Goal: Information Seeking & Learning: Understand process/instructions

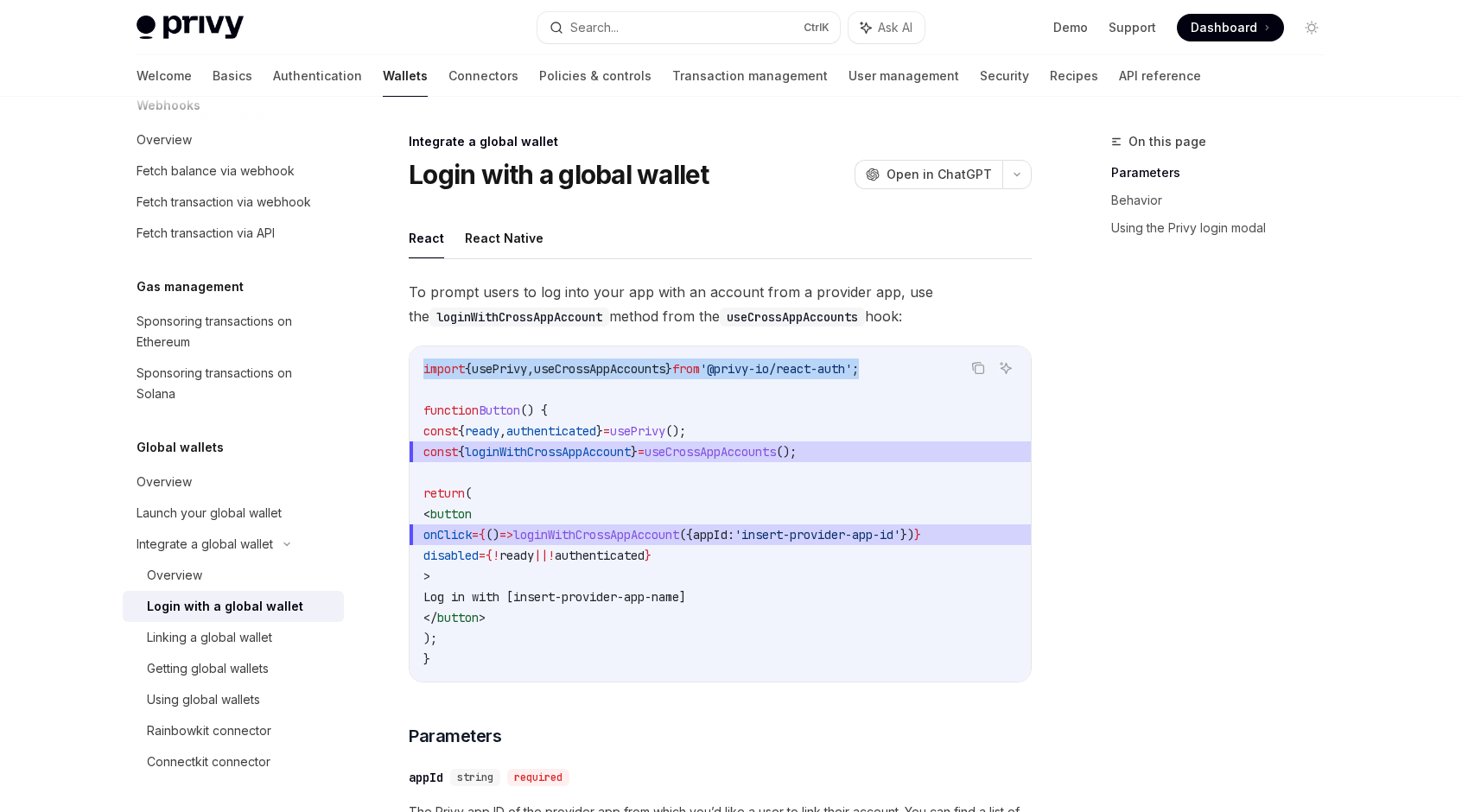
drag, startPoint x: 425, startPoint y: 366, endPoint x: 913, endPoint y: 366, distance: 488.0
click at [913, 366] on code "import { usePrivy , useCrossAppAccounts } from '@privy-io/react-auth' ; functio…" at bounding box center [720, 514] width 594 height 311
copy span "import { usePrivy , useCrossAppAccounts } from '@privy-io/react-auth' ;"
click at [781, 367] on span "'@privy-io/react-auth'" at bounding box center [776, 369] width 152 height 15
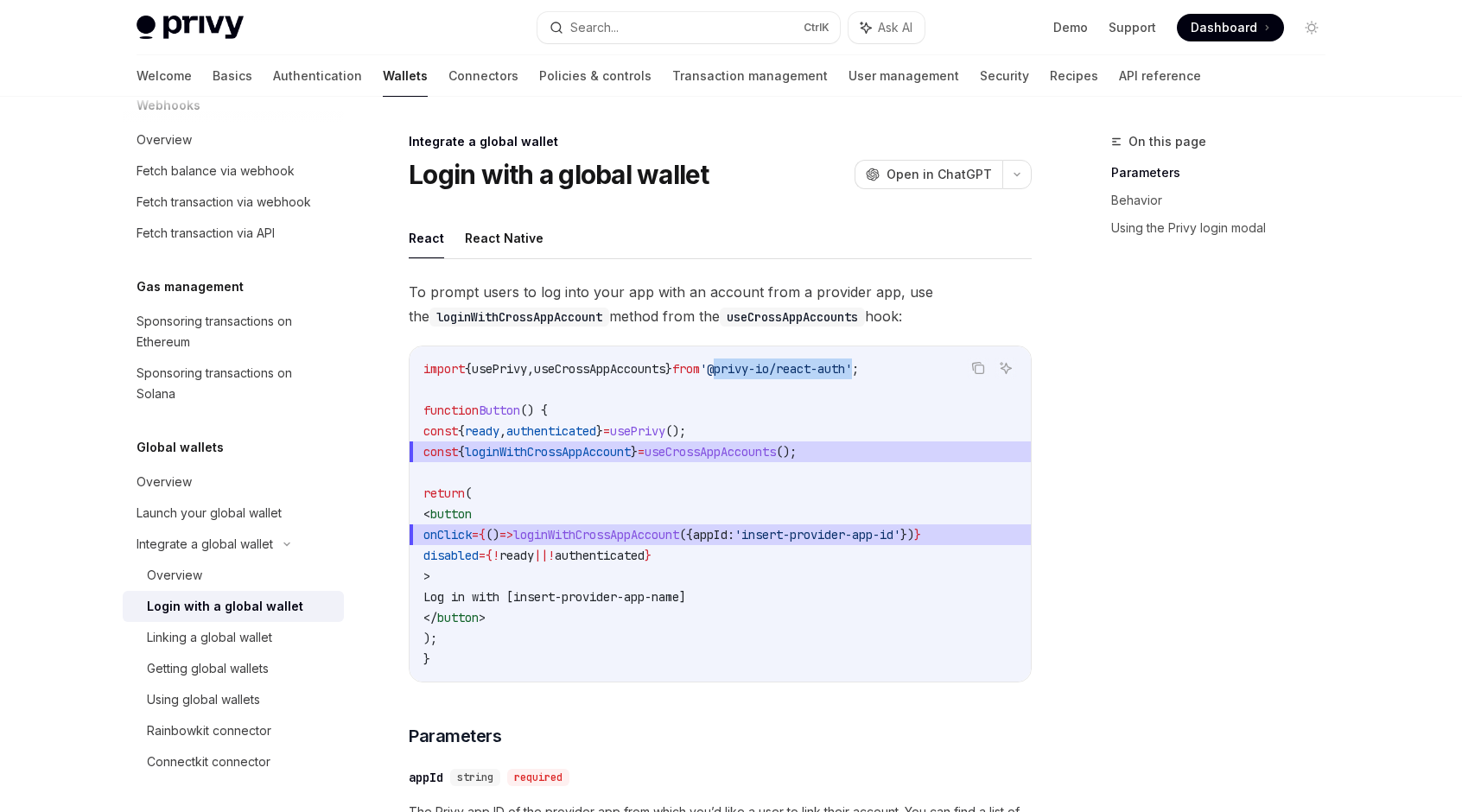
drag, startPoint x: 748, startPoint y: 366, endPoint x: 897, endPoint y: 367, distance: 149.0
click at [852, 367] on span "'@privy-io/react-auth'" at bounding box center [776, 369] width 152 height 15
copy span "@privy-io/react-auth"
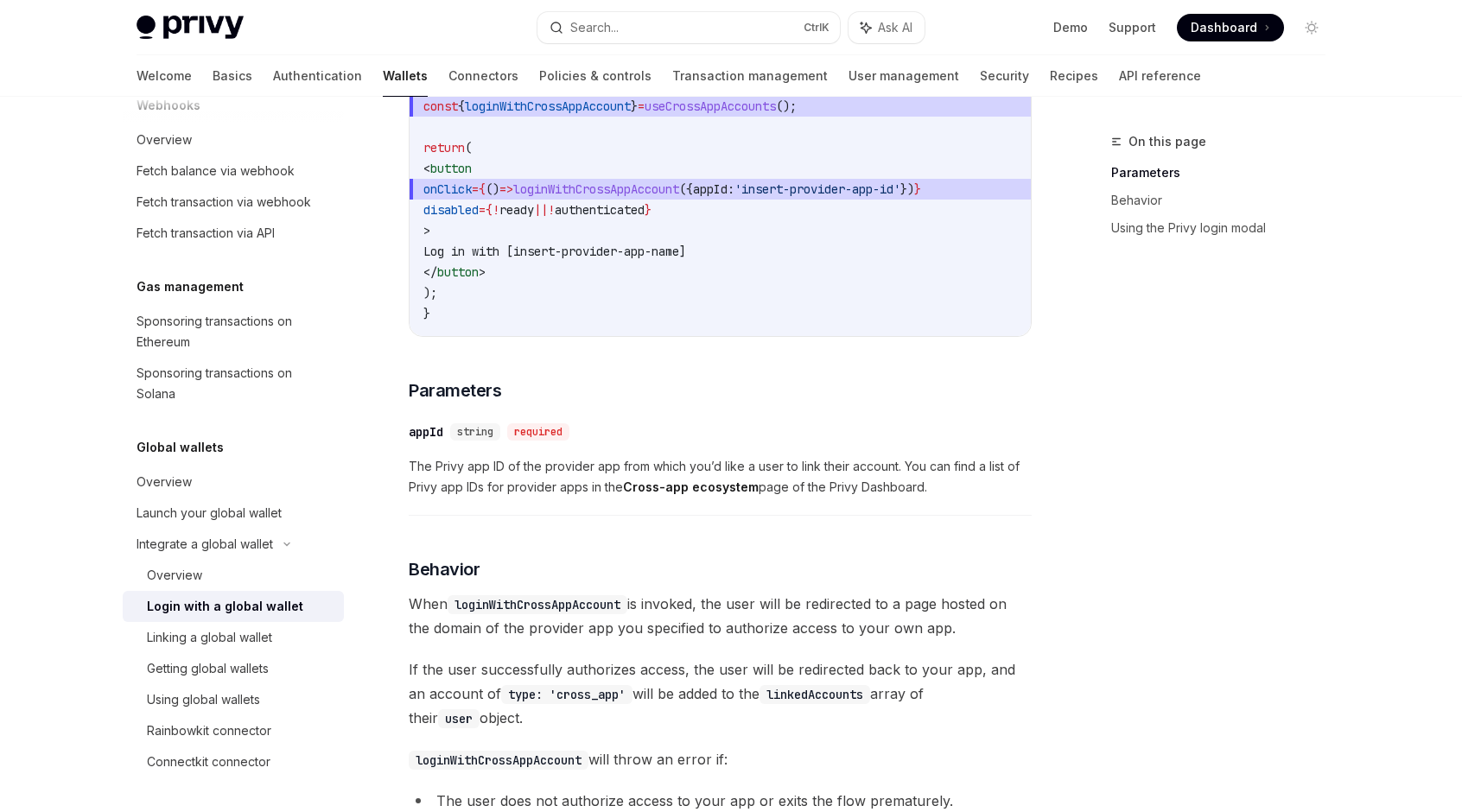
scroll to position [173, 0]
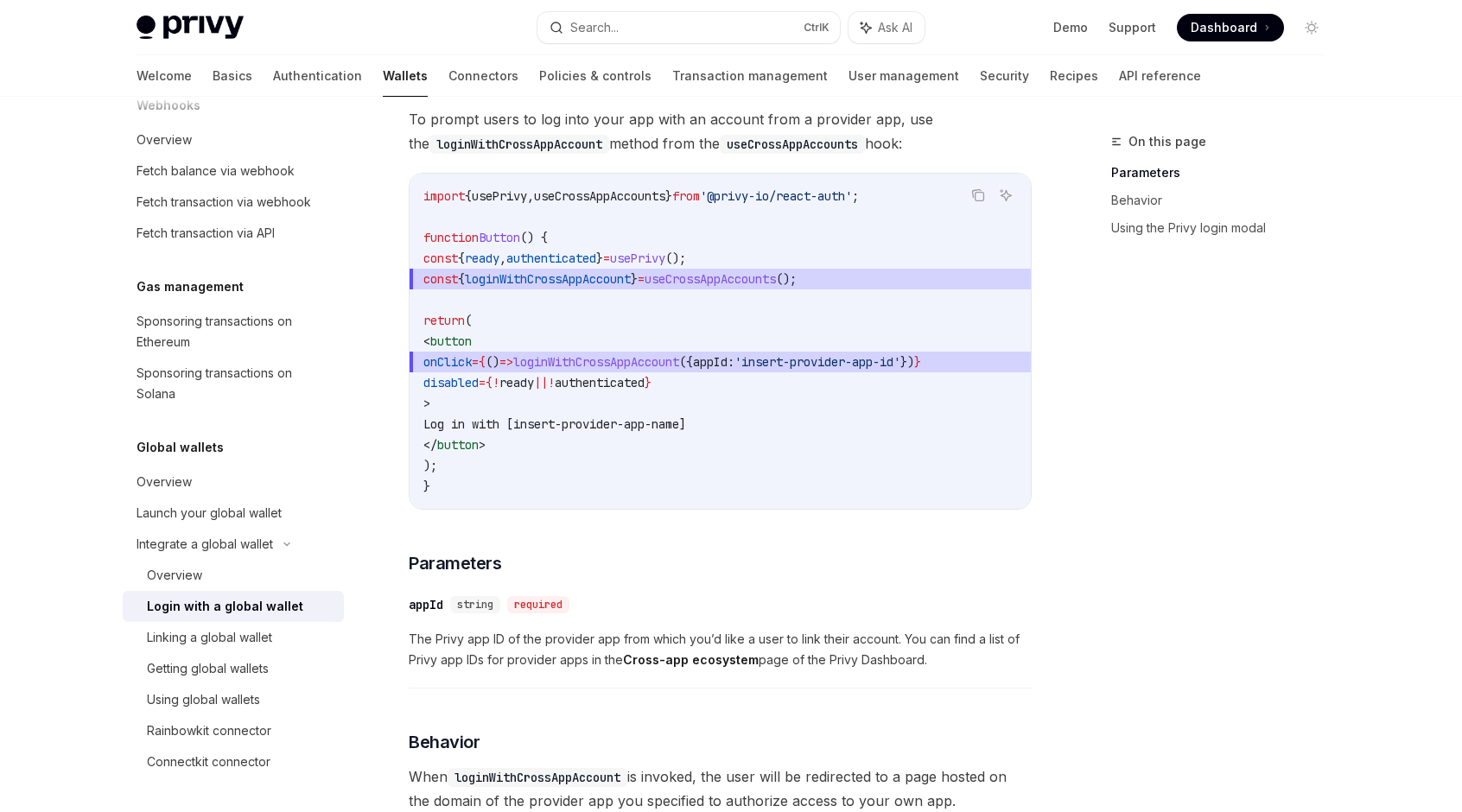
click at [482, 197] on span "usePrivy" at bounding box center [499, 196] width 56 height 15
drag, startPoint x: 424, startPoint y: 189, endPoint x: 916, endPoint y: 197, distance: 492.1
click at [916, 197] on code "import { usePrivy , useCrossAppAccounts } from '@privy-io/react-auth' ; functio…" at bounding box center [720, 341] width 594 height 311
copy span "import { usePrivy , useCrossAppAccounts } from '@privy-io/react-auth' ;"
click at [860, 279] on span "const { loginWithCrossAppAccount } = useCrossAppAccounts ();" at bounding box center [720, 279] width 594 height 21
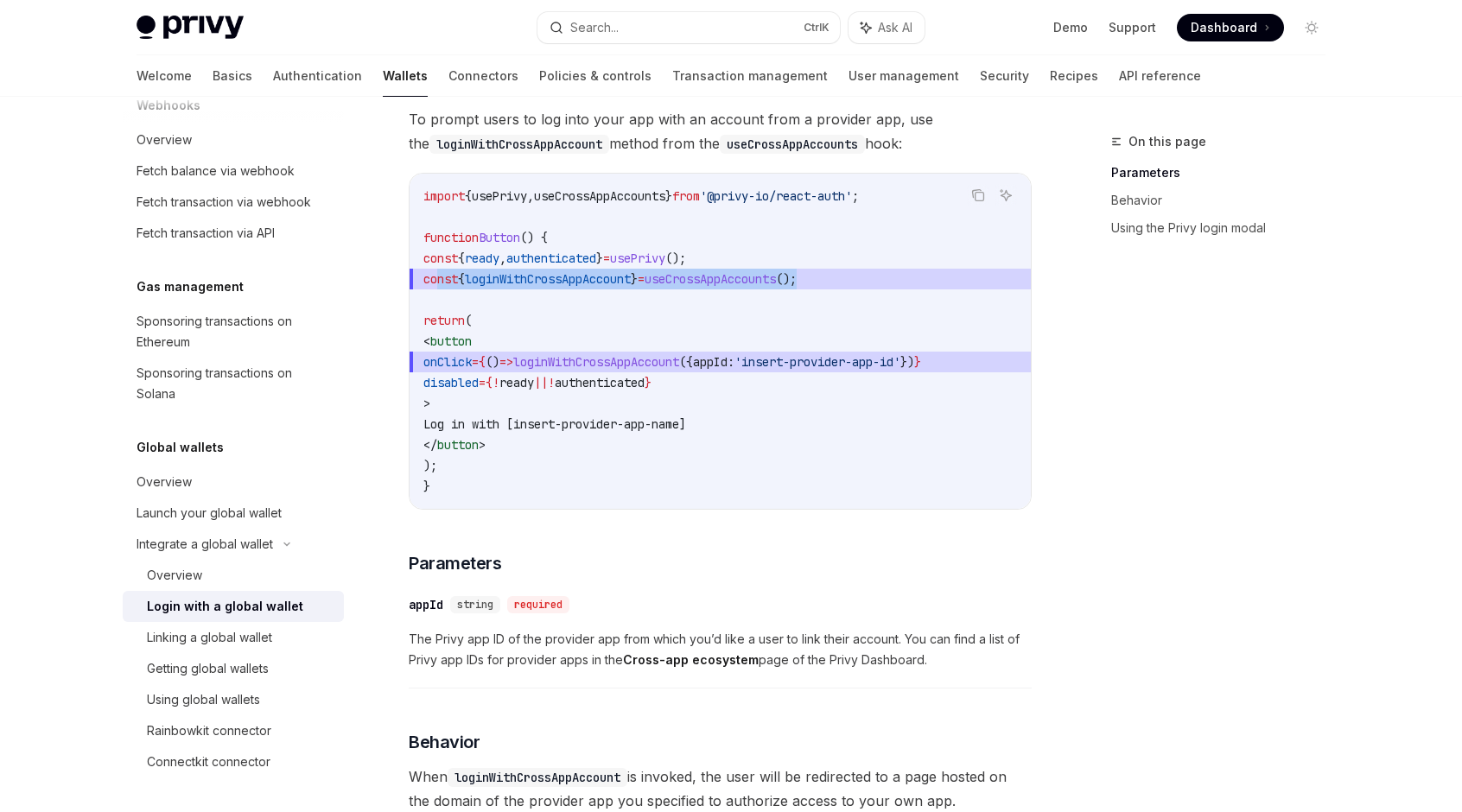
drag, startPoint x: 438, startPoint y: 278, endPoint x: 857, endPoint y: 277, distance: 419.0
click at [860, 277] on span "const { loginWithCrossAppAccount } = useCrossAppAccounts ();" at bounding box center [720, 279] width 594 height 21
copy span "const { loginWithCrossAppAccount } = useCrossAppAccounts ();"
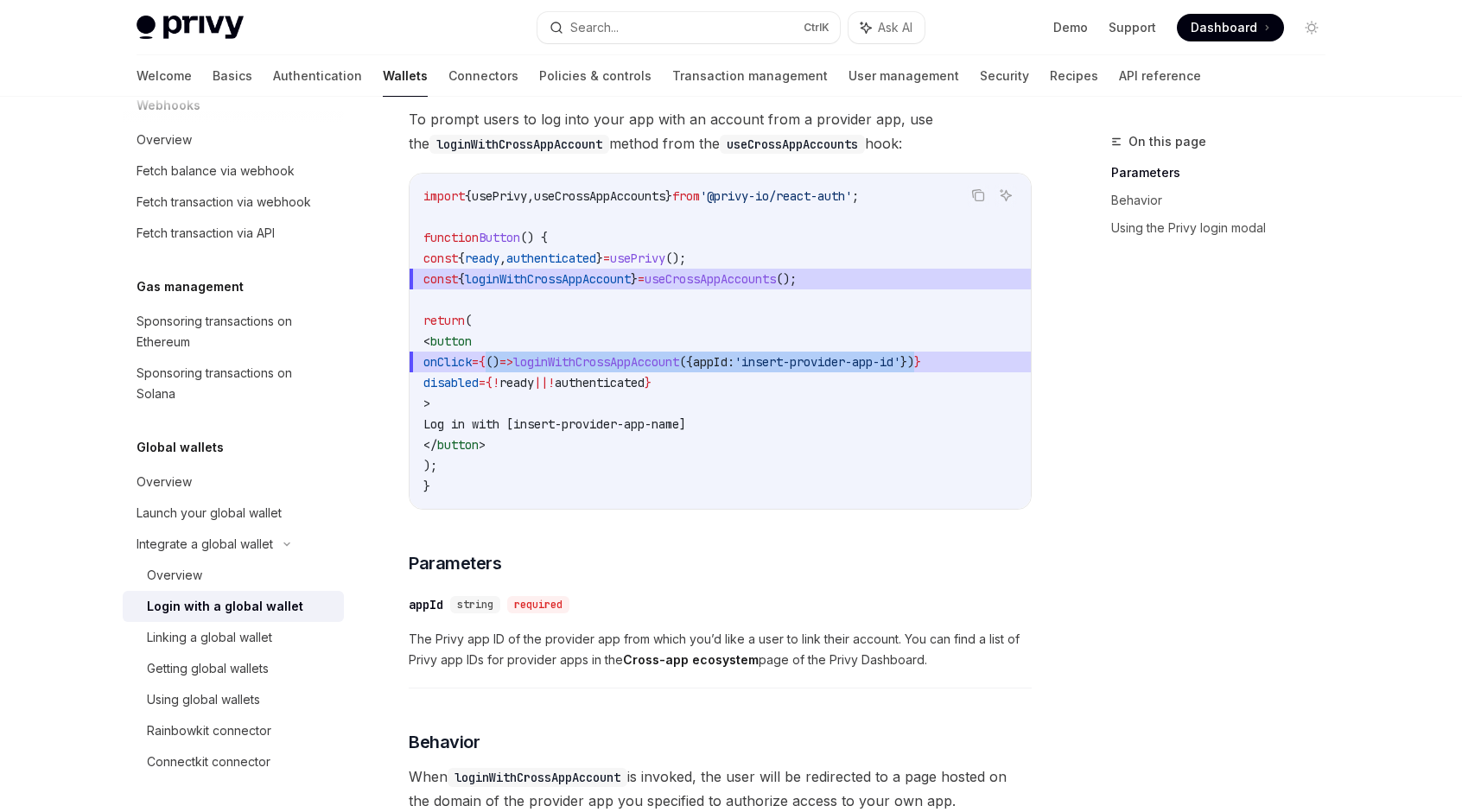
drag, startPoint x: 533, startPoint y: 361, endPoint x: 1007, endPoint y: 358, distance: 474.0
click at [1007, 358] on span "onClick = { () => loginWithCrossAppAccount ({ appId: 'insert-provider-app-id' }…" at bounding box center [720, 361] width 594 height 21
copy span "() => loginWithCrossAppAccount ({ appId: 'insert-provider-app-id' })"
